Goal: Find specific page/section: Find specific page/section

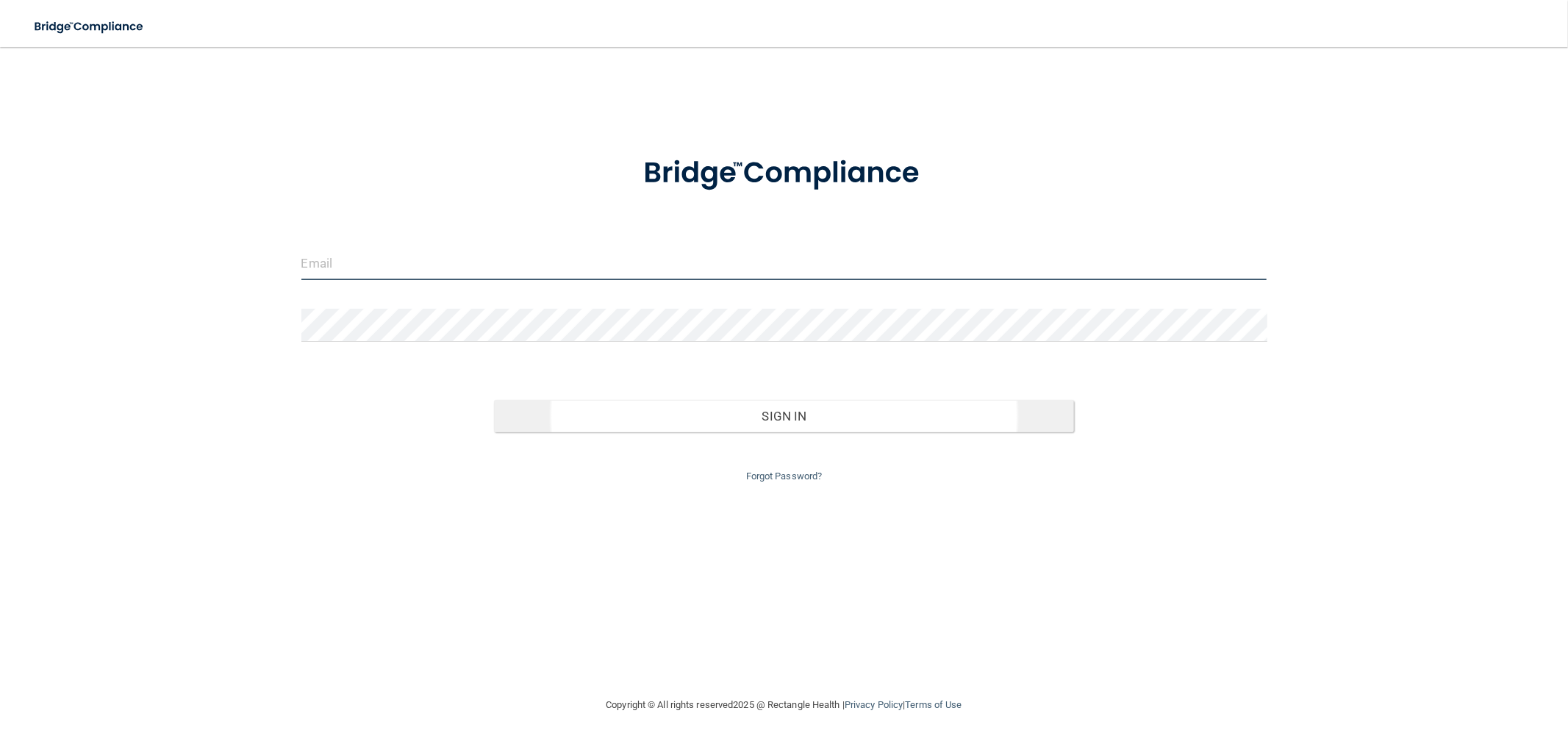
type input "[EMAIL_ADDRESS][DOMAIN_NAME]"
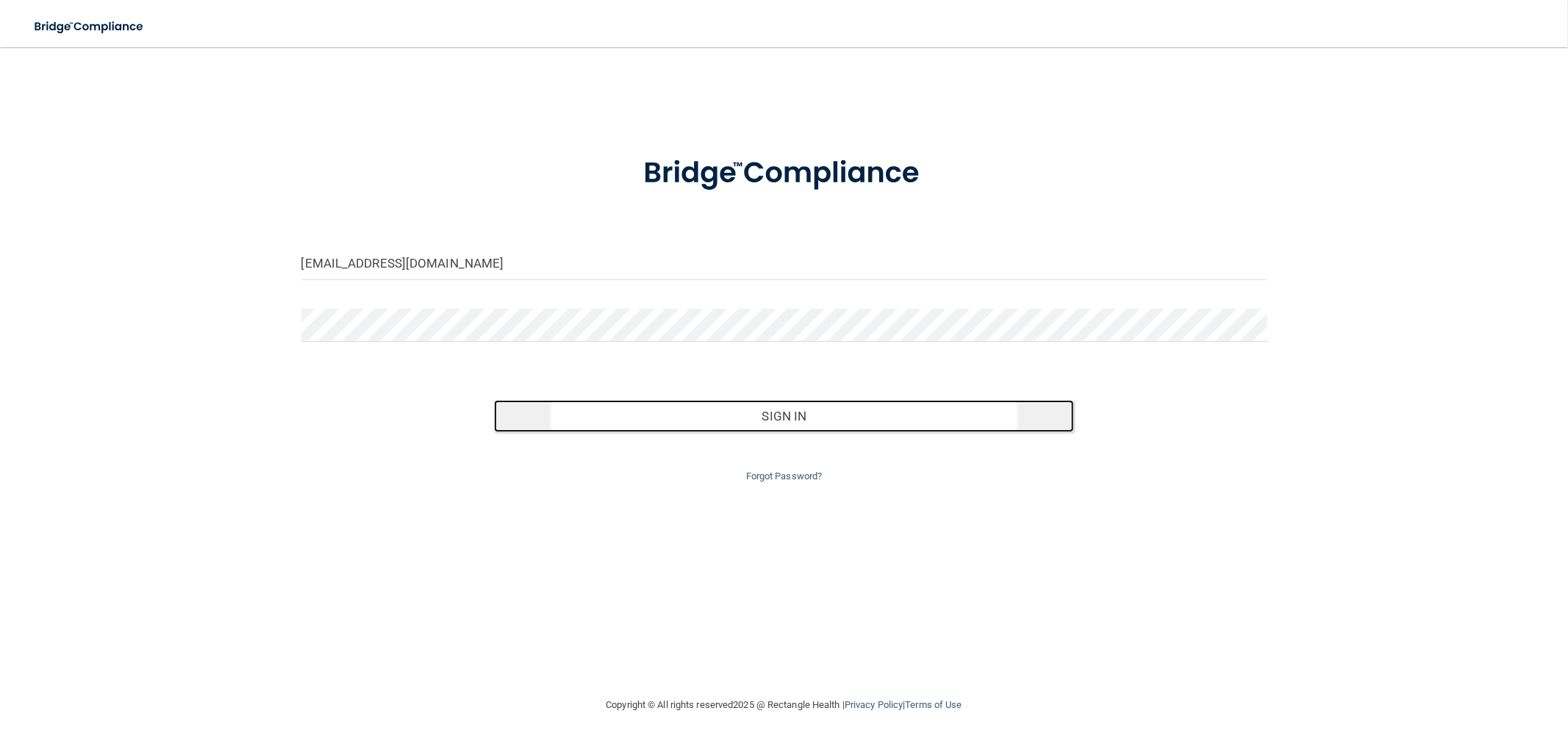
click at [783, 413] on button "Sign In" at bounding box center [784, 416] width 579 height 32
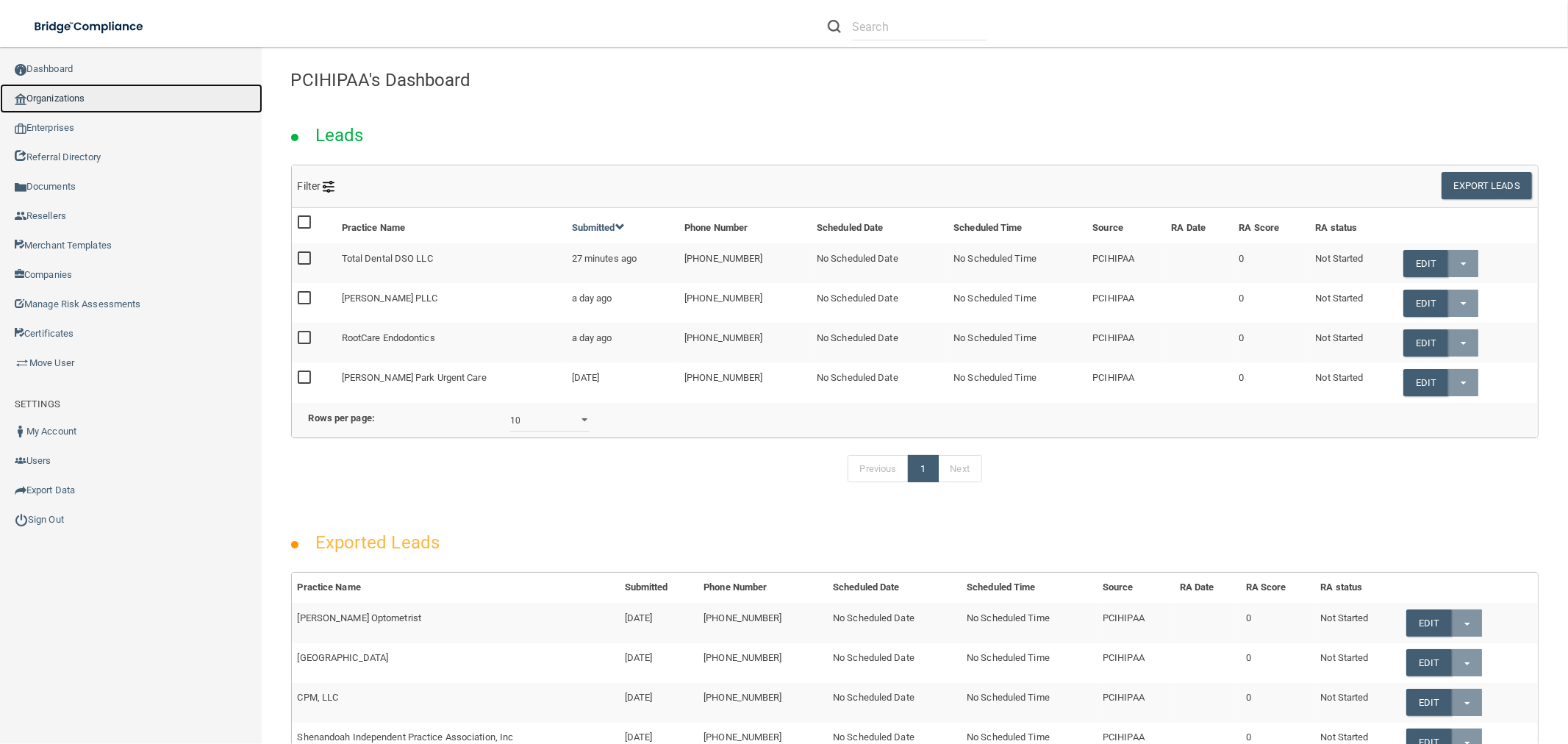
click at [88, 93] on link "Organizations" at bounding box center [131, 98] width 262 height 30
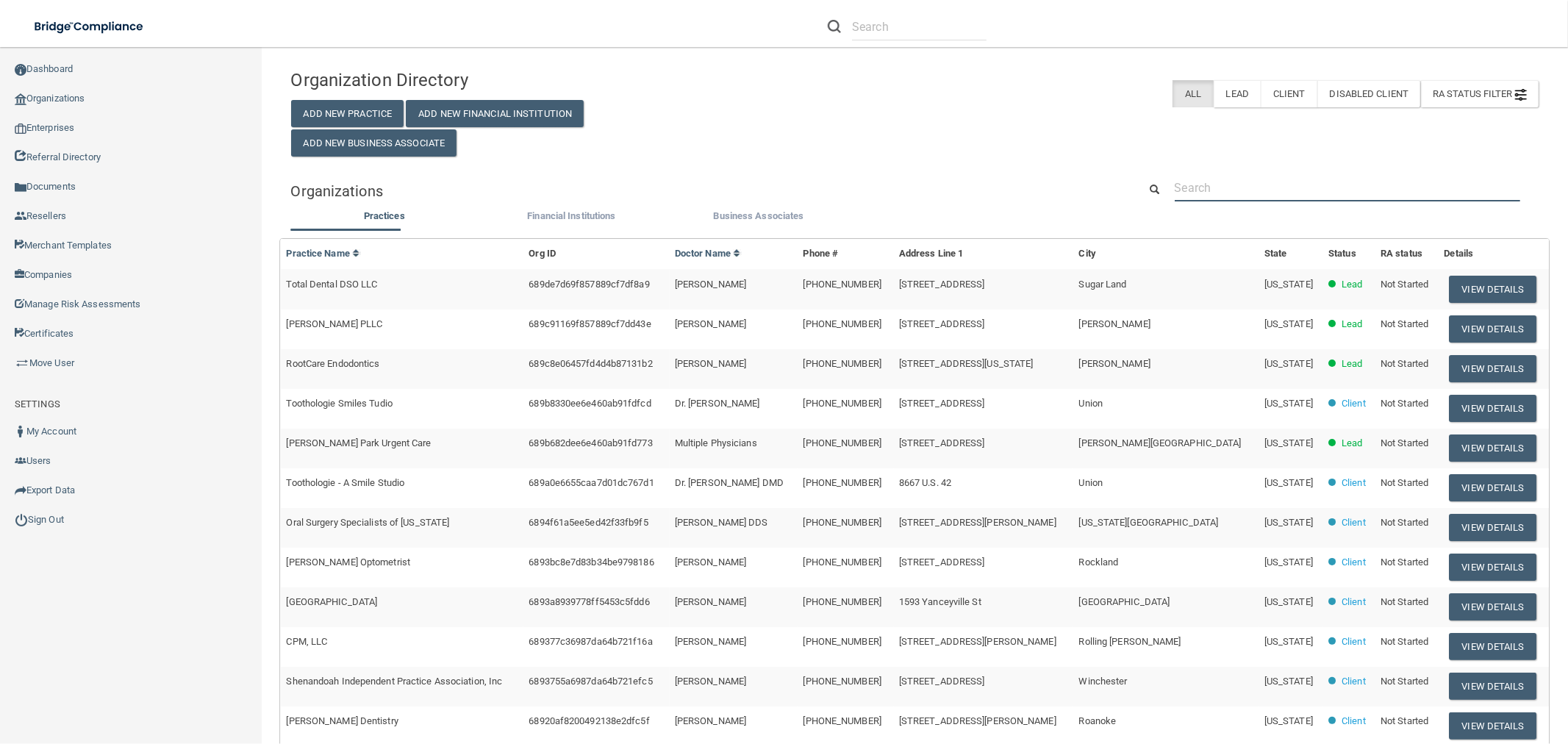
click at [1289, 193] on input "text" at bounding box center [1347, 188] width 346 height 27
paste input "Family First Medical Center"
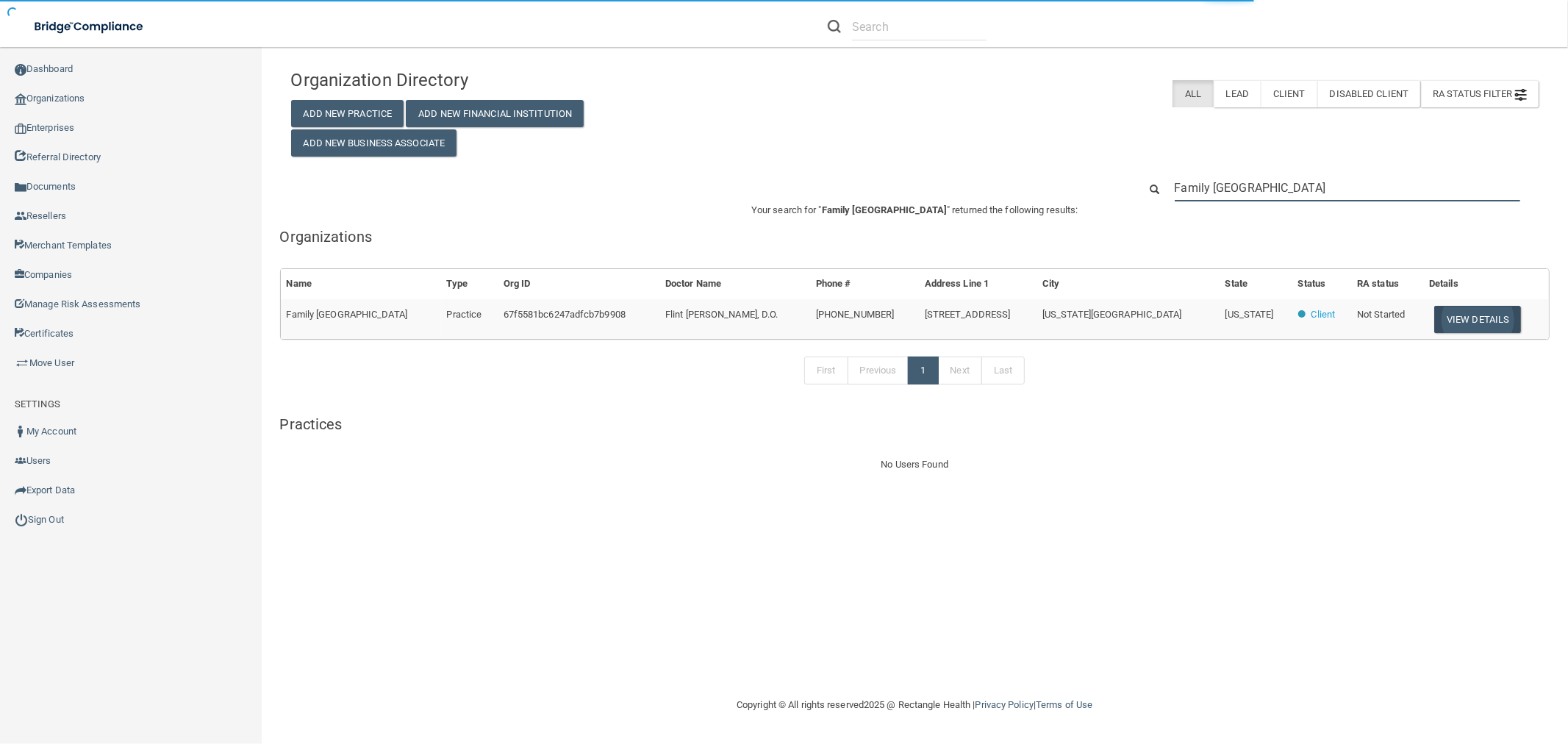
type input "Family First Medical Center"
click at [1451, 321] on button "View Details" at bounding box center [1477, 319] width 87 height 27
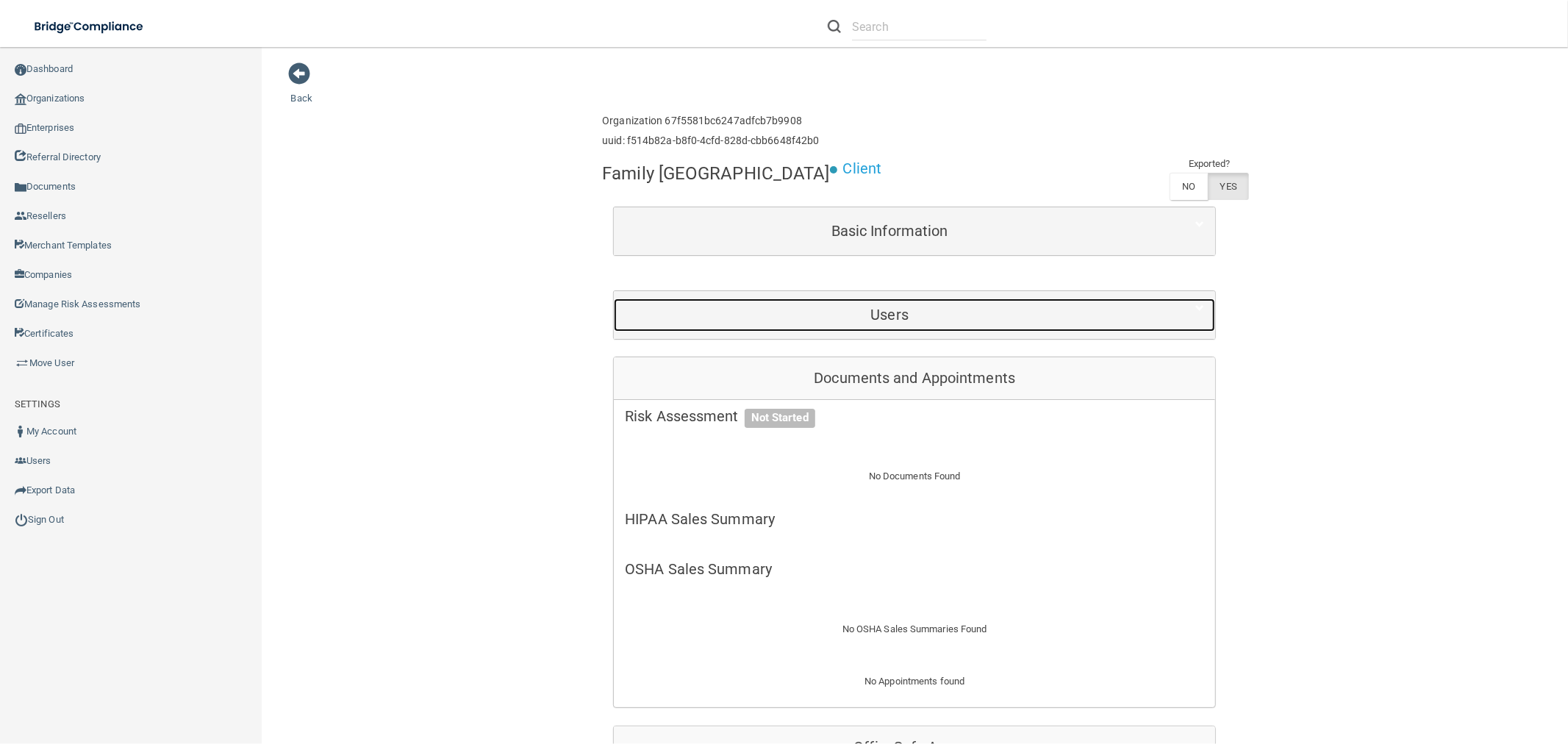
click at [927, 312] on h5 "Users" at bounding box center [889, 315] width 529 height 17
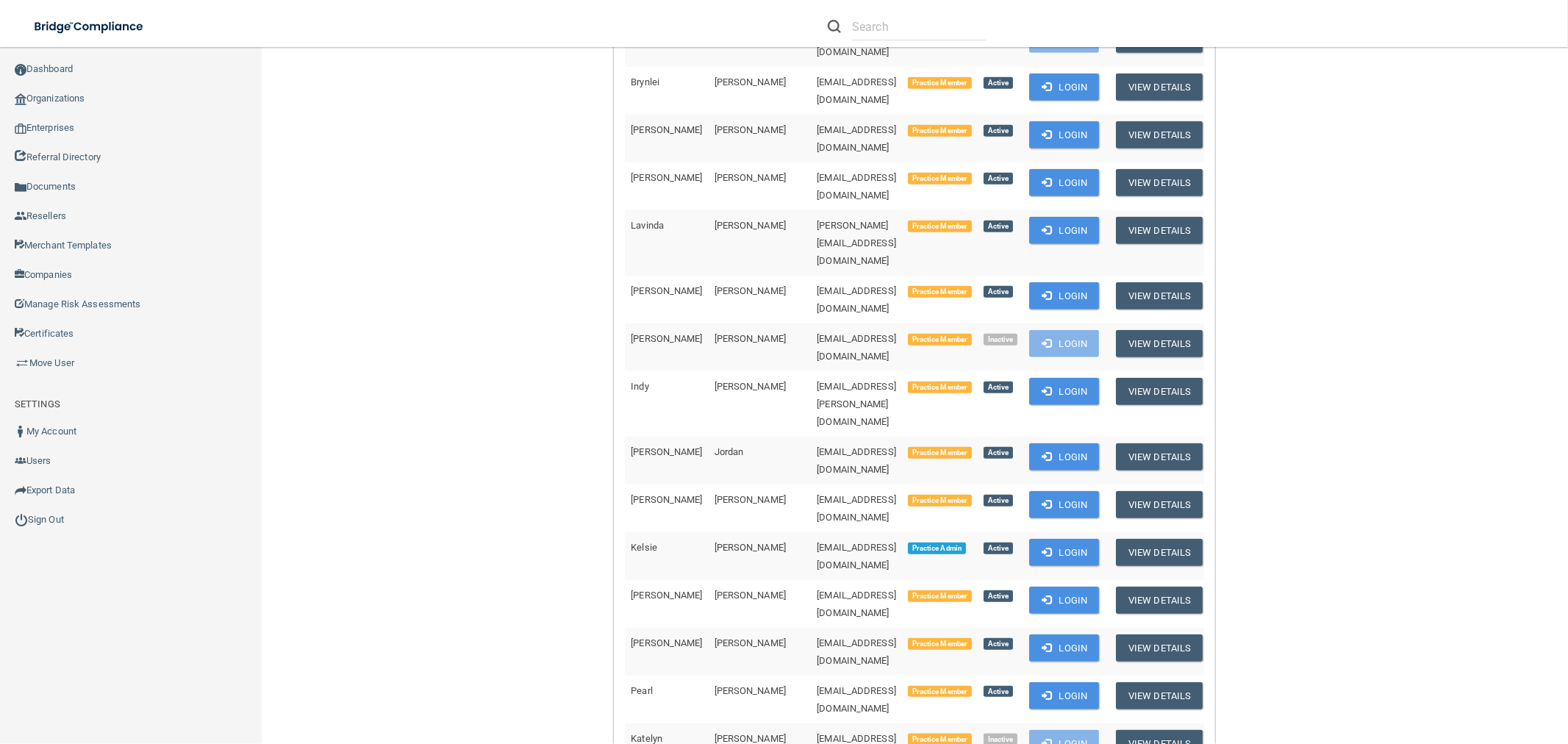
scroll to position [1306, 0]
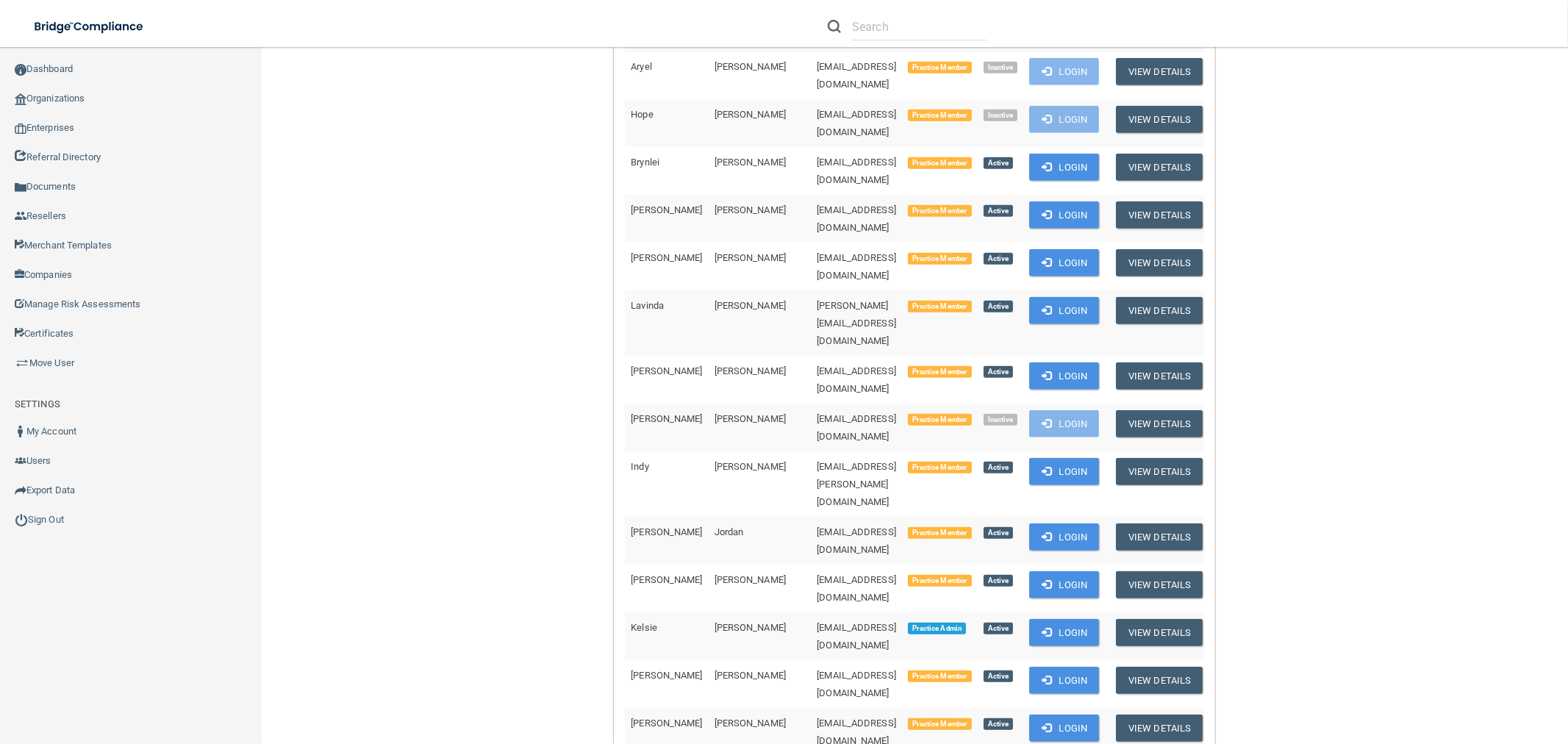
click at [817, 622] on span "kkofoed@familyfirstif.com" at bounding box center [856, 636] width 79 height 29
copy td "kkofoed@familyfirstif.com"
click at [93, 101] on link "Organizations" at bounding box center [131, 98] width 262 height 30
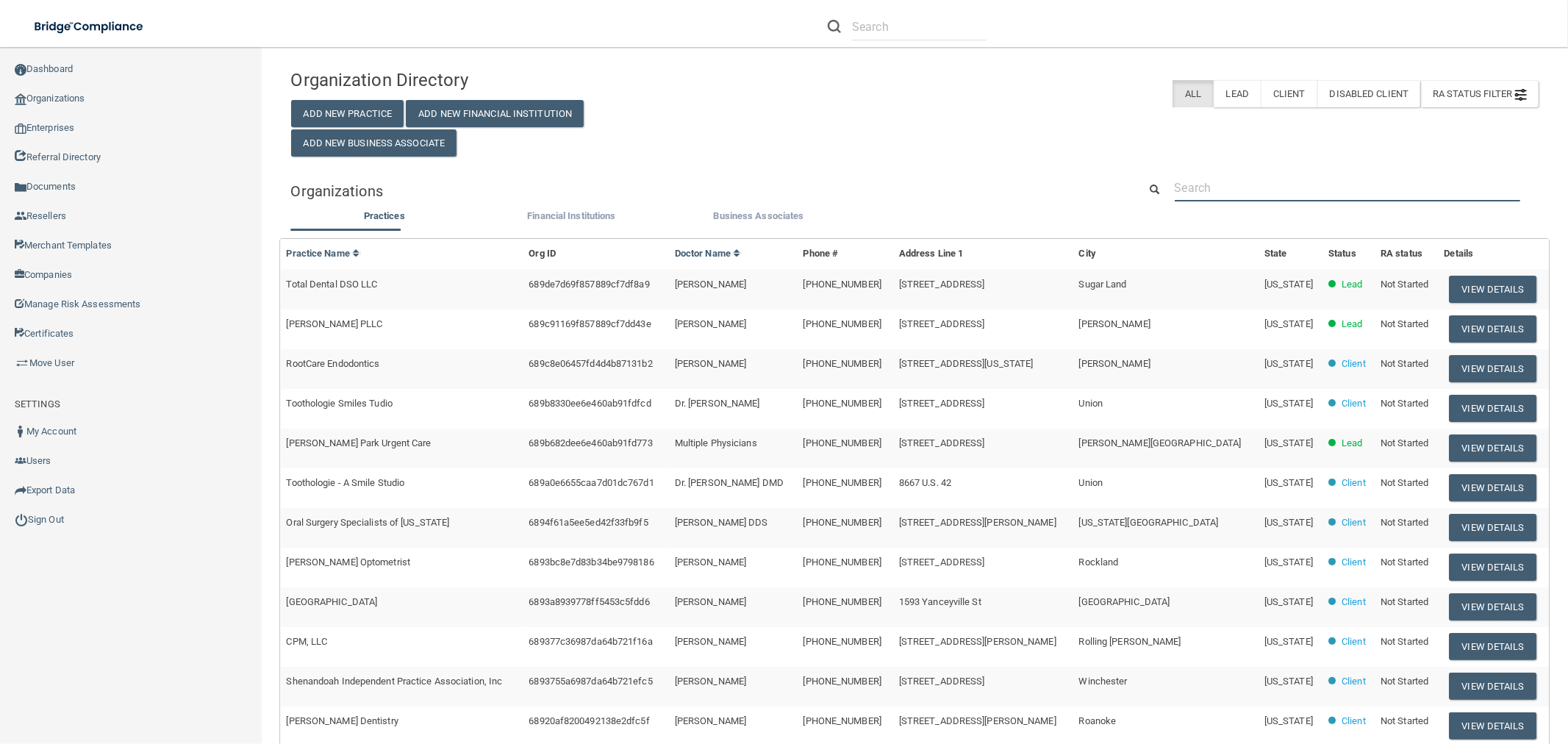
click at [1184, 188] on input "text" at bounding box center [1347, 188] width 346 height 27
paste input "864) 224-8716"
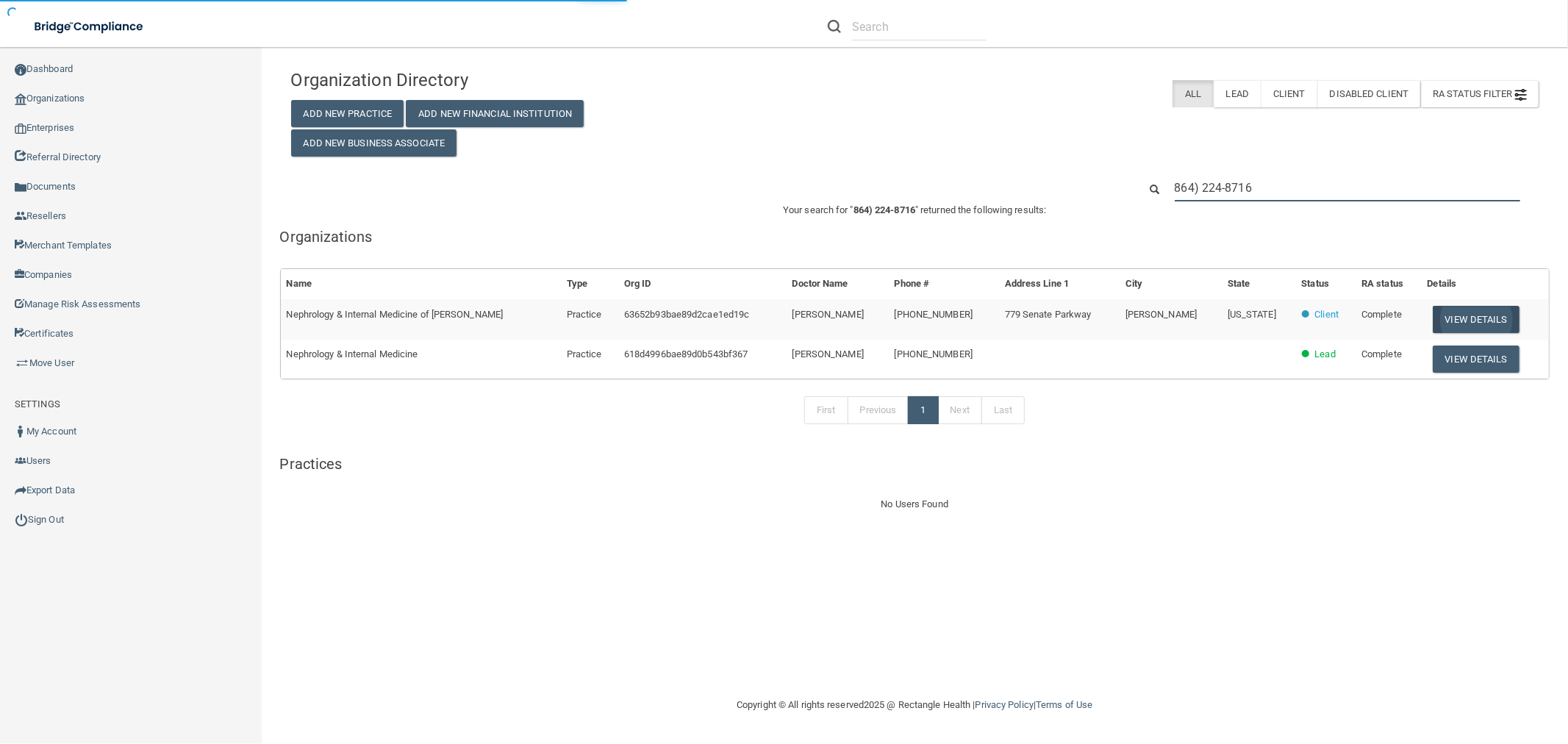
type input "864) 224-8716"
click at [1475, 317] on button "View Details" at bounding box center [1475, 319] width 87 height 27
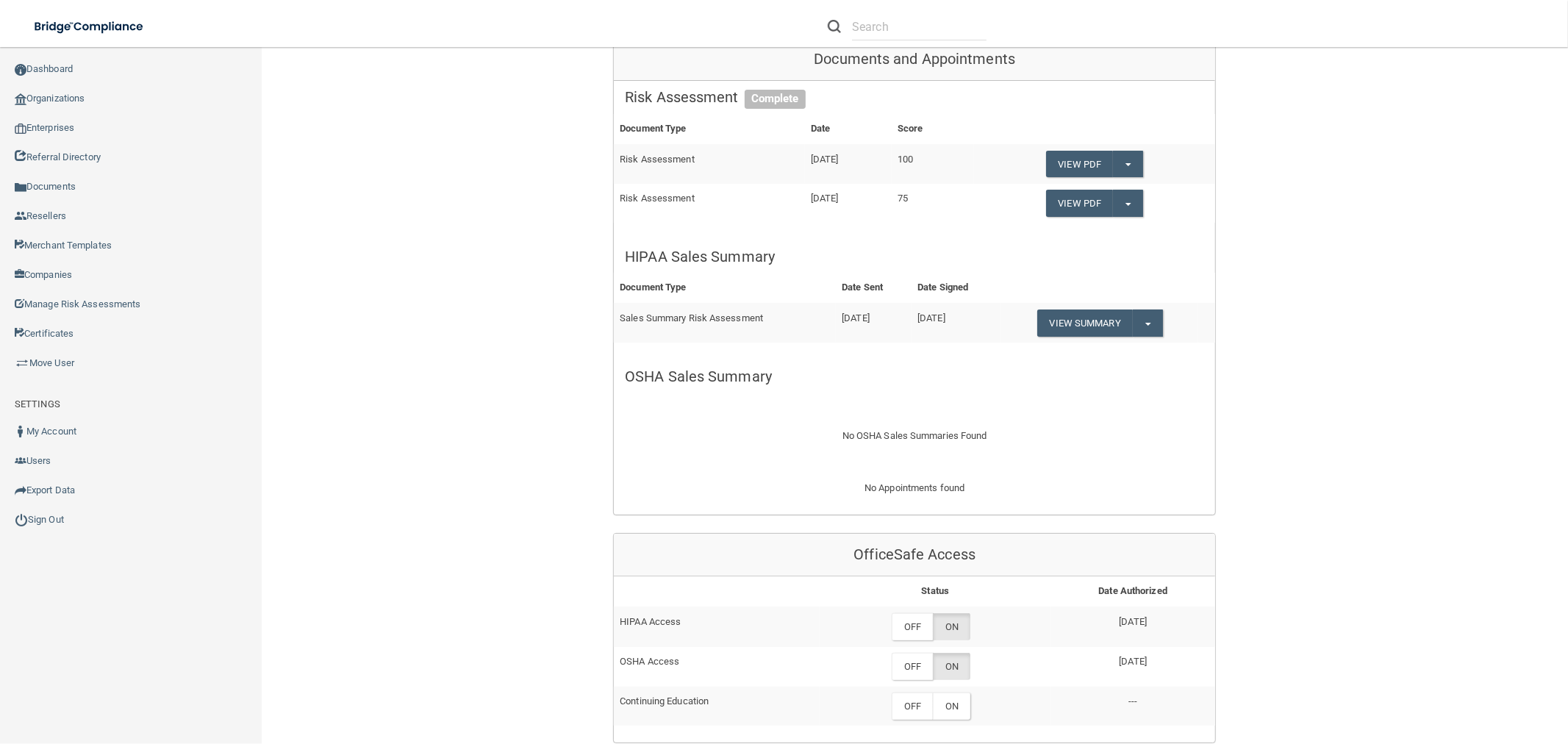
scroll to position [163, 0]
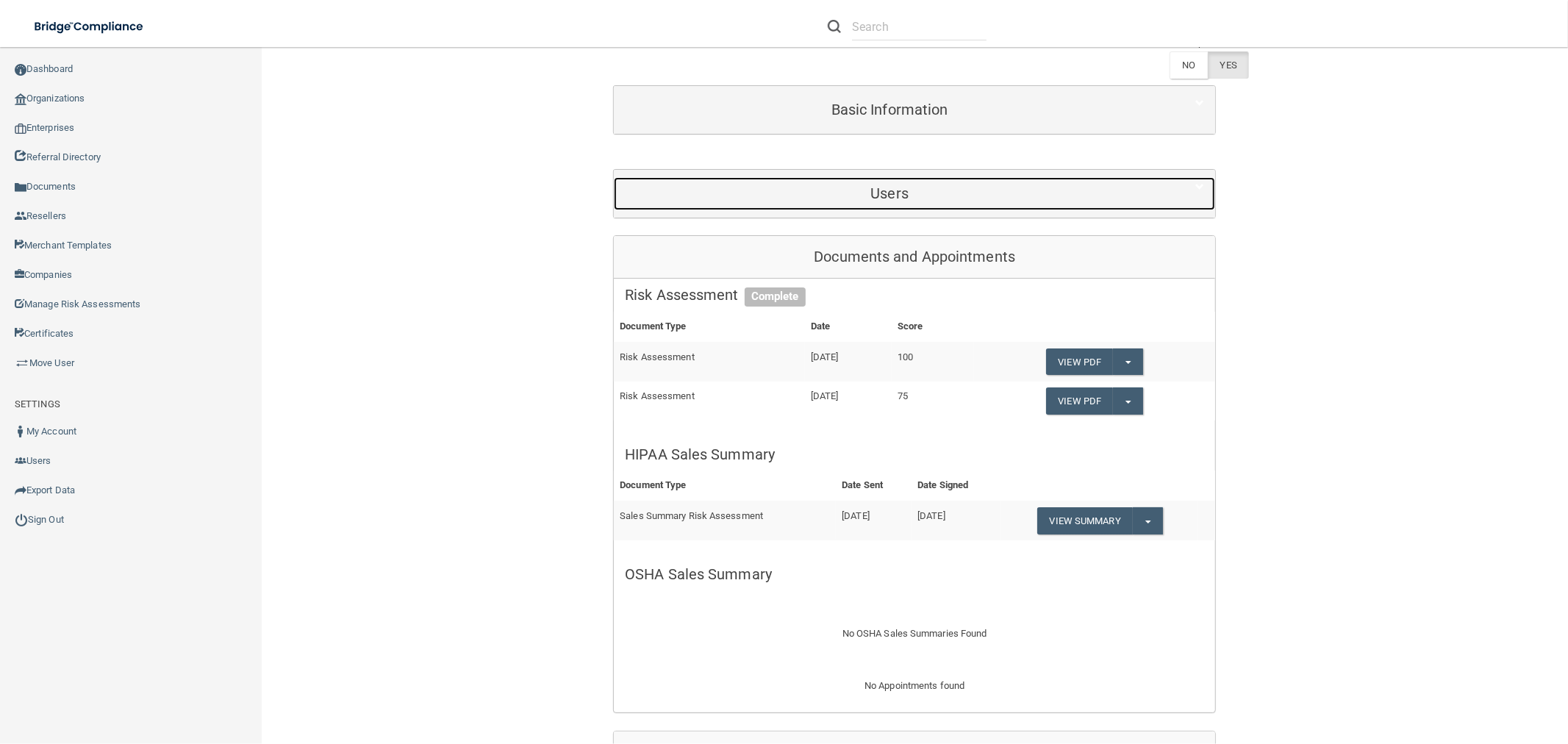
click at [935, 185] on h5 "Users" at bounding box center [889, 193] width 529 height 17
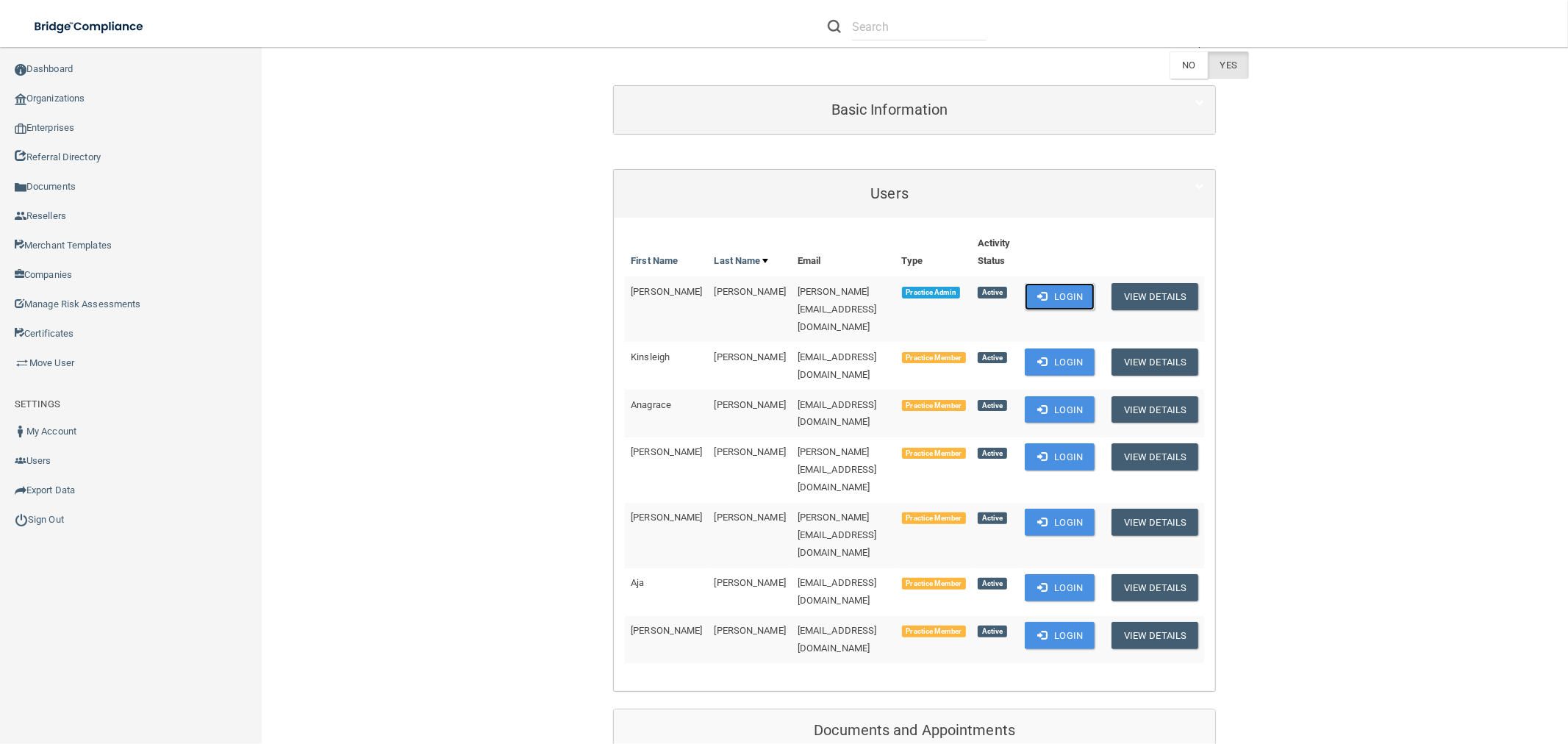
click at [1063, 297] on button "Login" at bounding box center [1059, 296] width 69 height 27
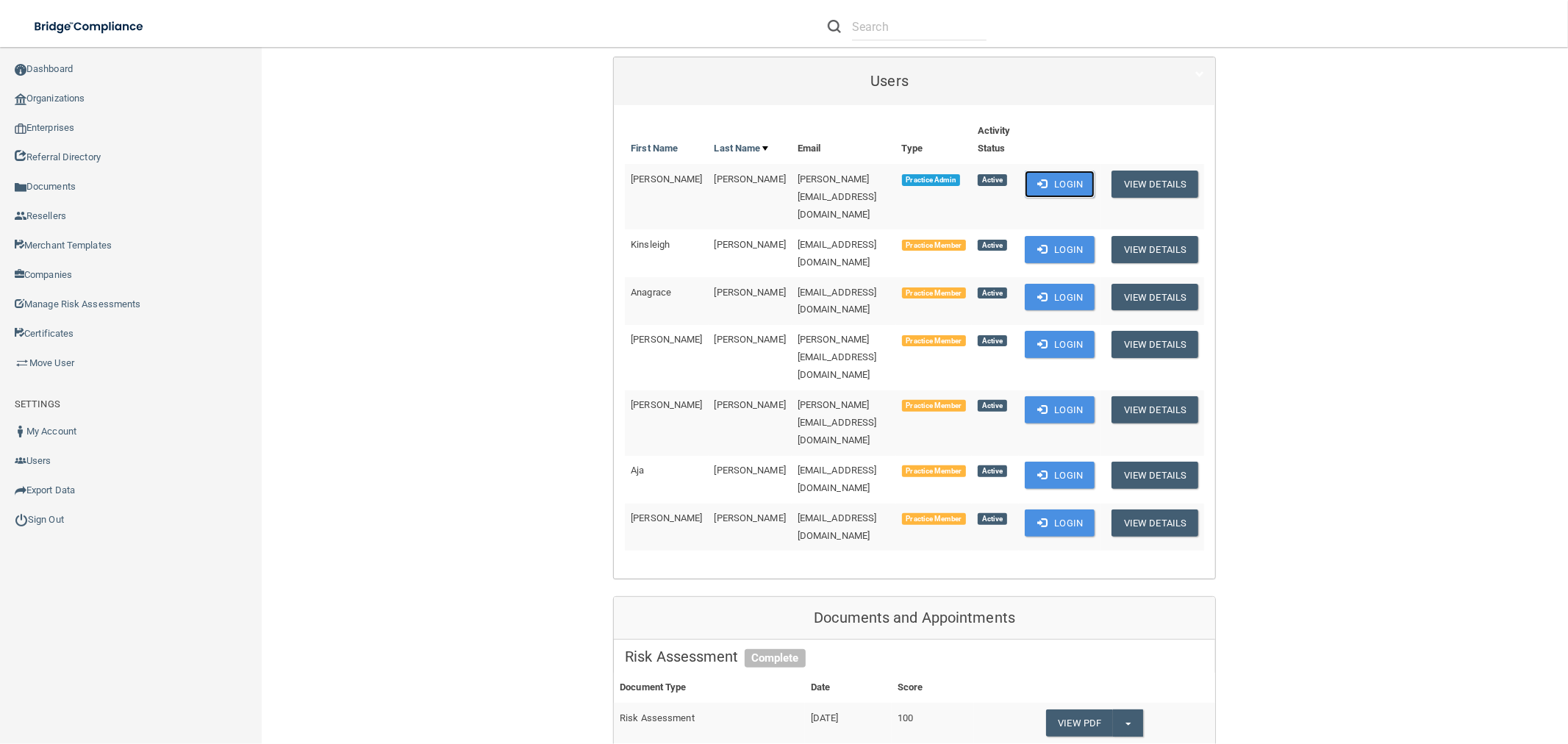
scroll to position [489, 0]
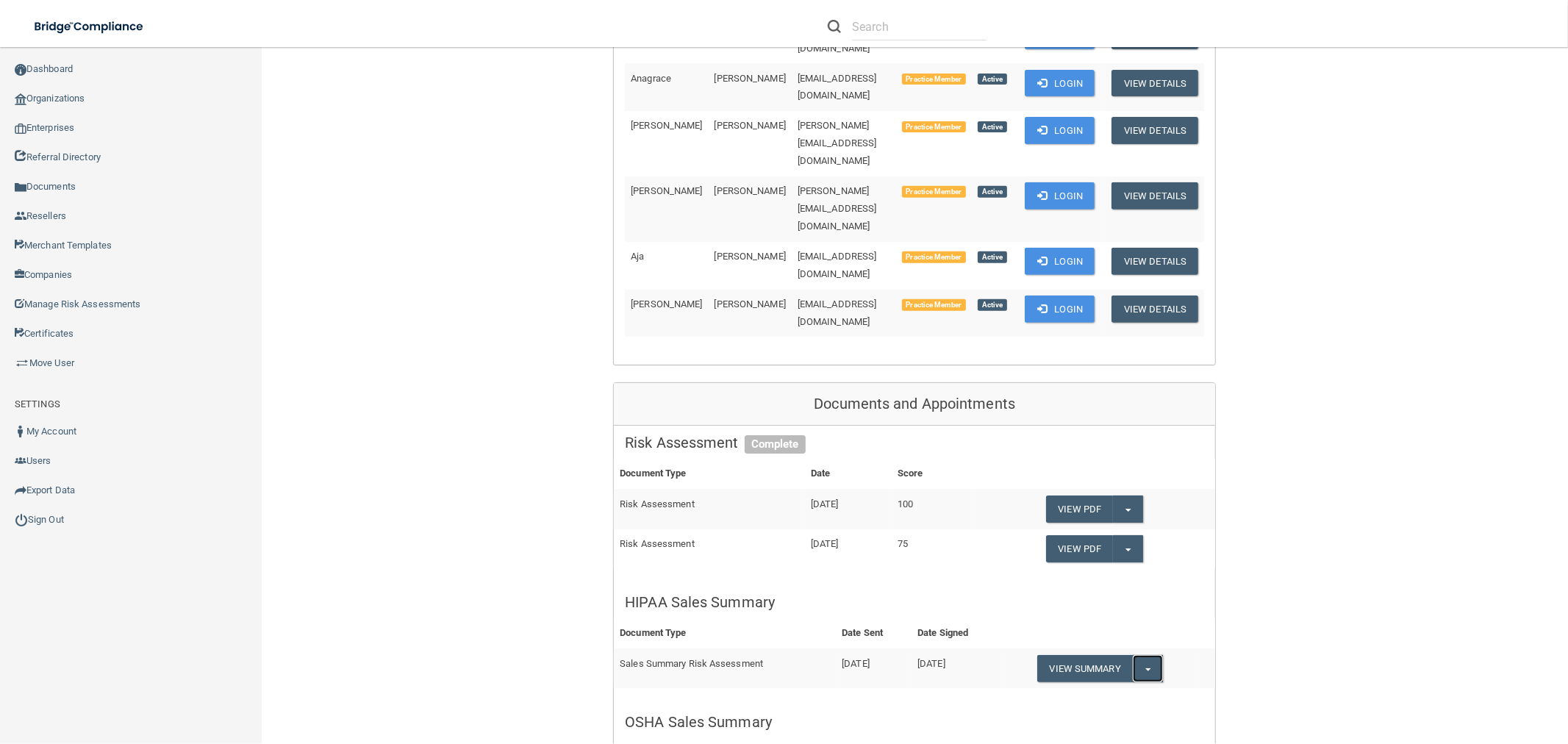
click at [1148, 655] on button "Split button!" at bounding box center [1147, 668] width 30 height 27
click at [1118, 687] on link "Download as PDF" at bounding box center [1099, 698] width 122 height 22
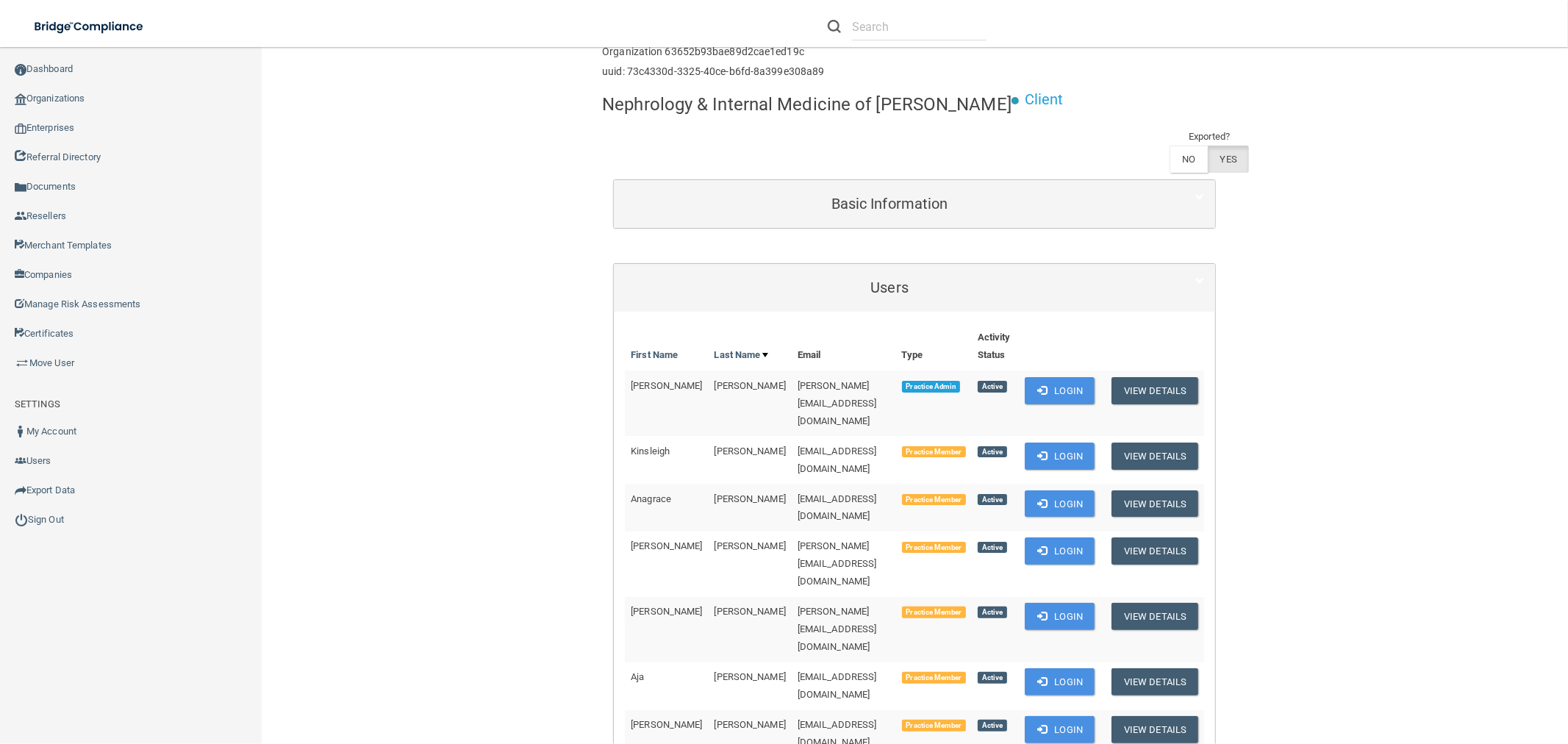
scroll to position [0, 0]
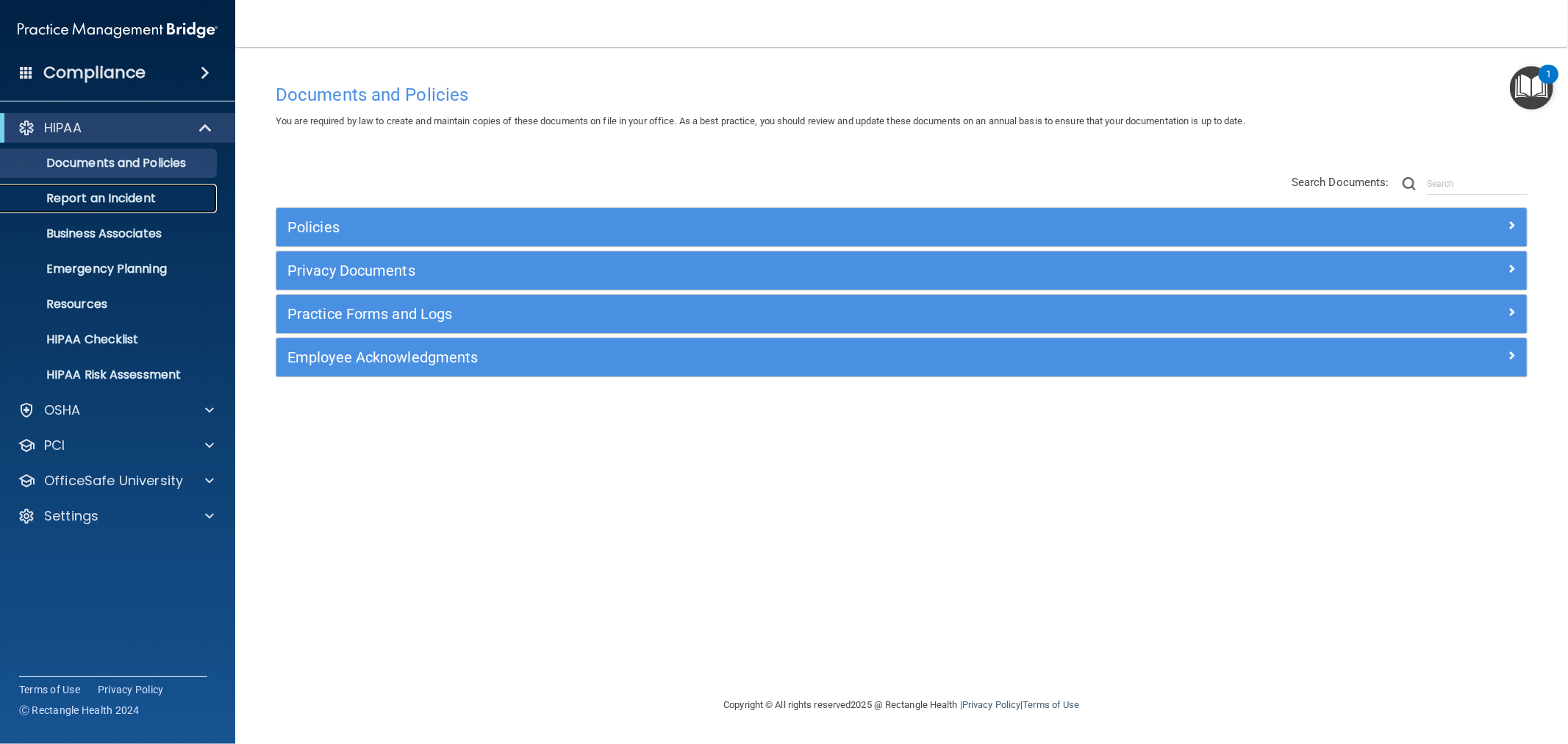
click at [104, 203] on p "Report an Incident" at bounding box center [110, 198] width 201 height 15
